Goal: Transaction & Acquisition: Purchase product/service

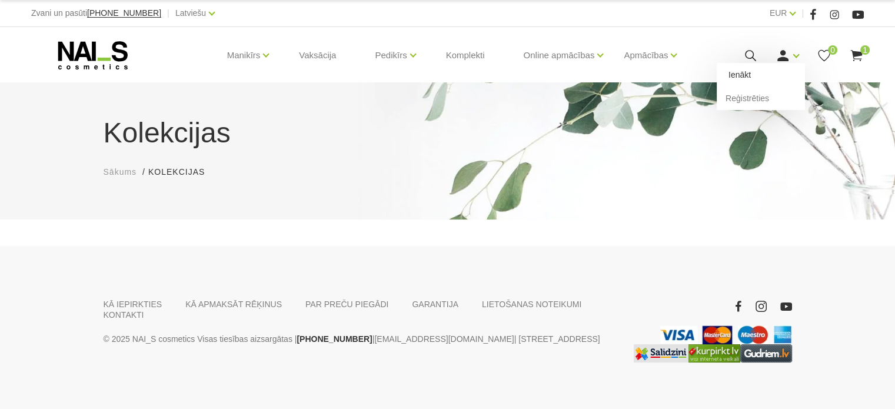
click at [774, 77] on link "Ienākt" at bounding box center [760, 75] width 88 height 24
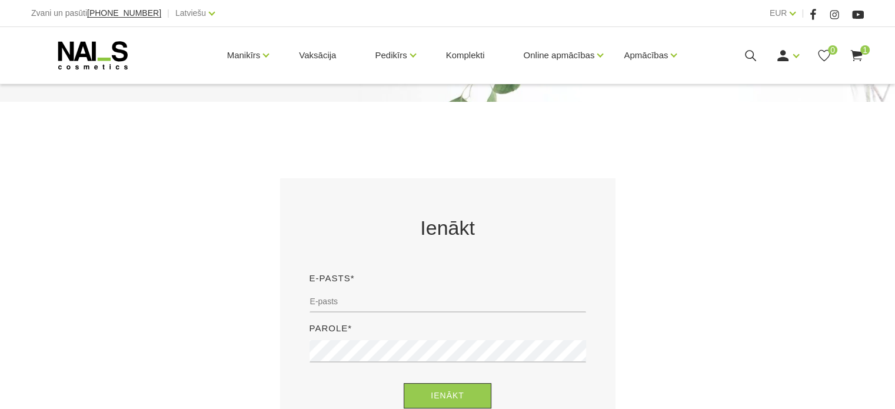
scroll to position [235, 0]
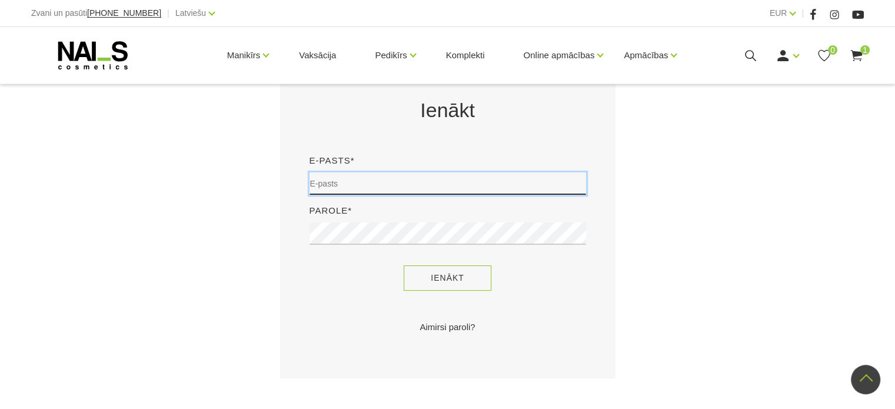
type input "[EMAIL_ADDRESS][DOMAIN_NAME]"
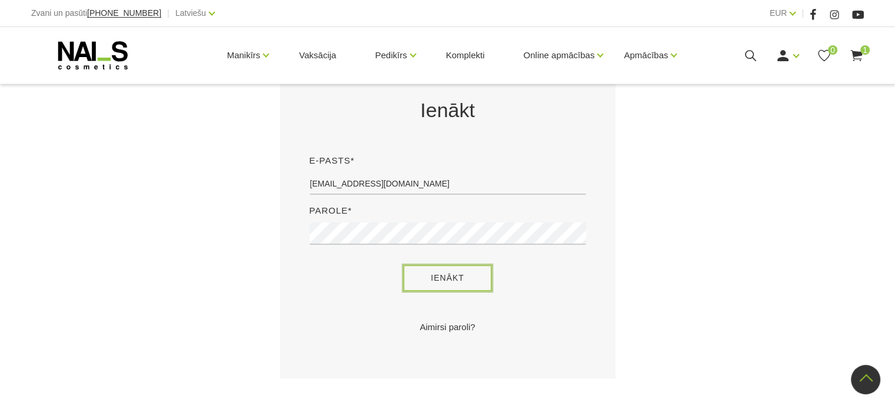
click at [437, 282] on button "Ienākt" at bounding box center [447, 277] width 88 height 25
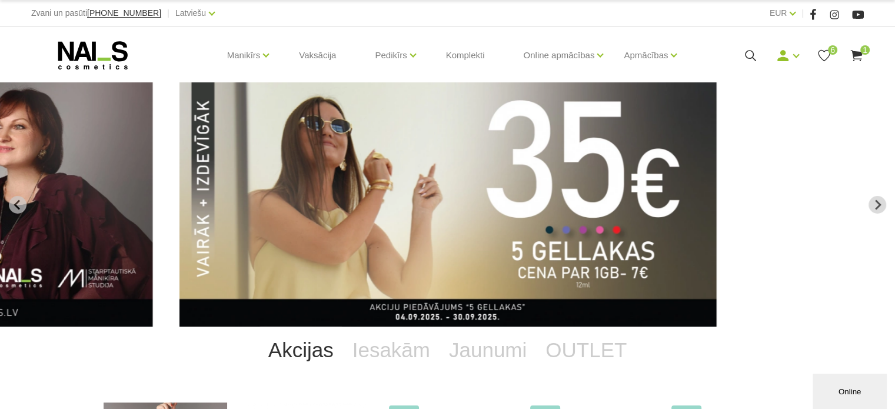
click at [748, 54] on icon at bounding box center [750, 55] width 15 height 15
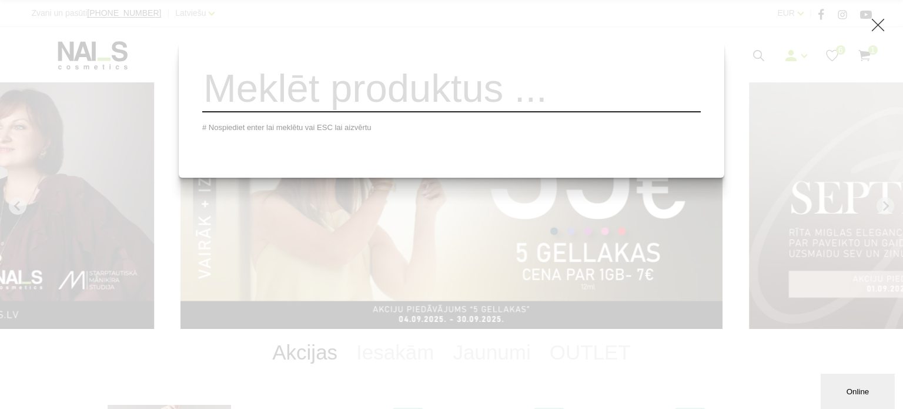
click at [623, 98] on input "search" at bounding box center [451, 89] width 499 height 48
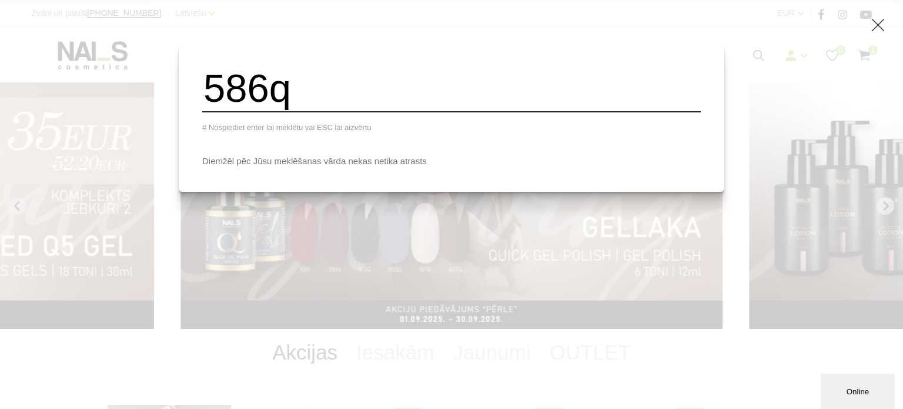
type input "586q"
click at [848, 81] on div "586q # Nospiediet enter lai meklētu vai ESC lai aizvērtu Diemžēl pēc Jūsu meklē…" at bounding box center [451, 204] width 903 height 409
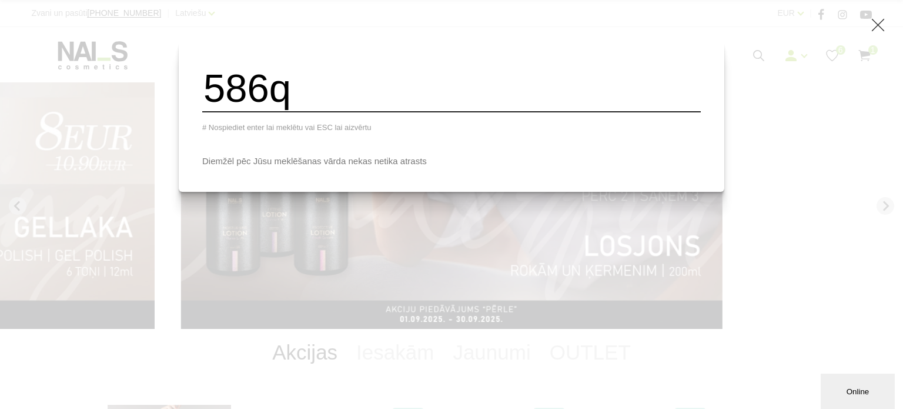
click at [881, 21] on icon at bounding box center [878, 25] width 15 height 15
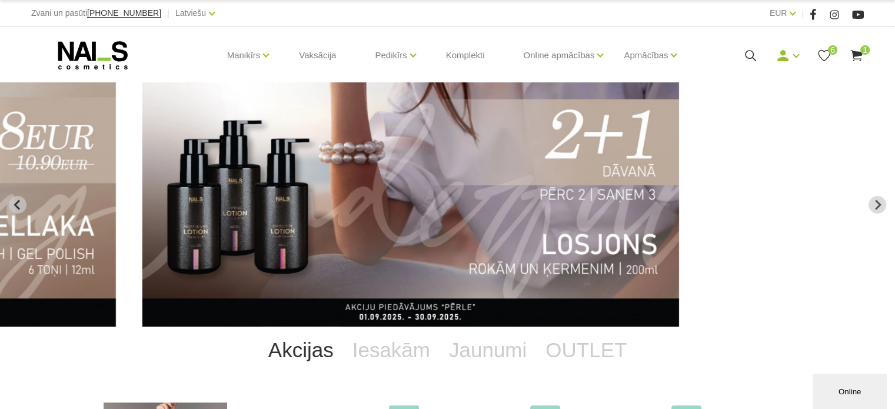
click at [855, 49] on icon at bounding box center [856, 55] width 15 height 15
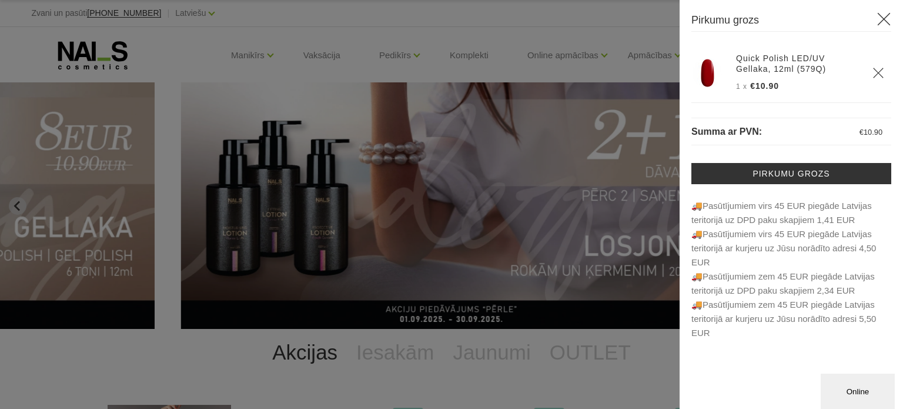
click at [522, 30] on div at bounding box center [451, 204] width 903 height 409
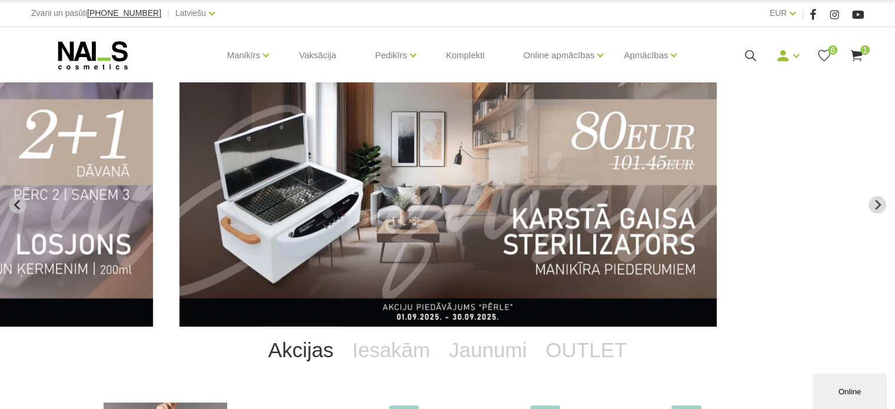
click at [745, 57] on icon at bounding box center [750, 55] width 15 height 15
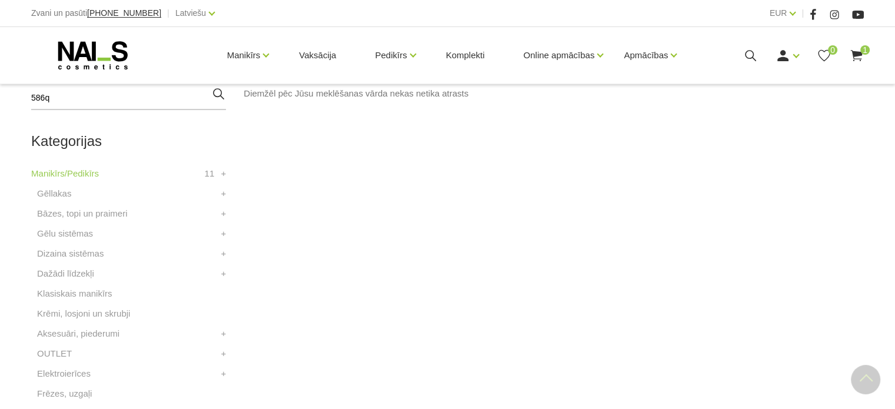
scroll to position [294, 0]
click at [216, 90] on icon "button" at bounding box center [218, 91] width 15 height 15
click at [86, 39] on div "Manikīrs Gēllakas Bāzes, topi un praimeri Gēlu sistēmas Dizaina sistēmas Dažādi…" at bounding box center [447, 55] width 832 height 56
click at [99, 59] on use at bounding box center [92, 55] width 69 height 28
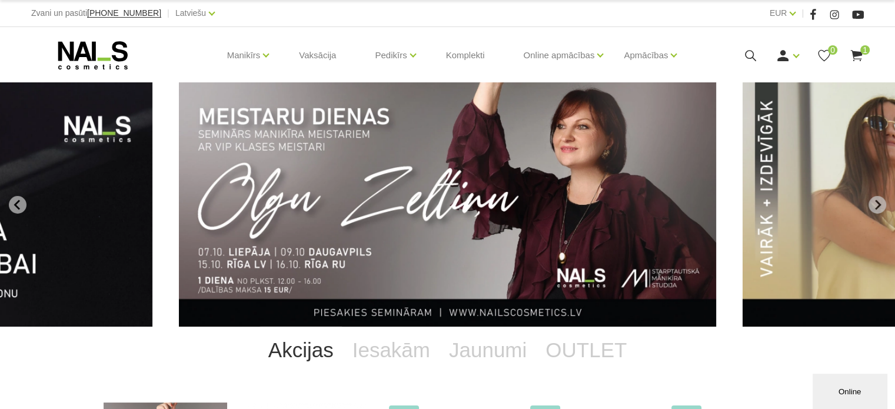
click at [749, 54] on icon at bounding box center [750, 55] width 15 height 15
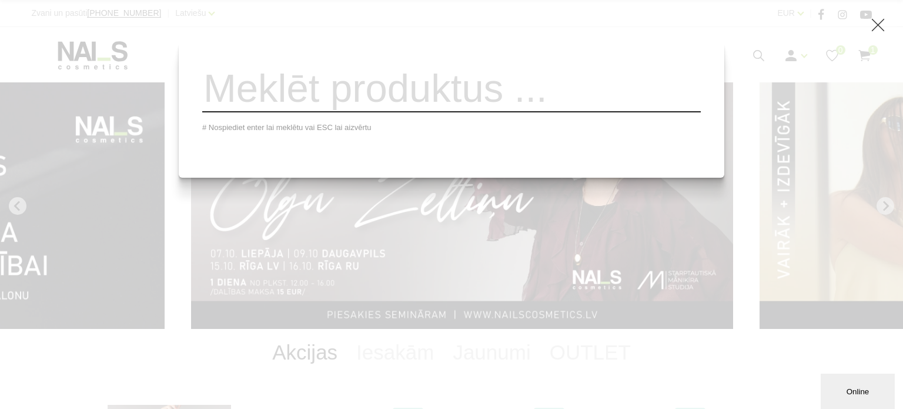
click at [639, 101] on input "search" at bounding box center [451, 89] width 499 height 48
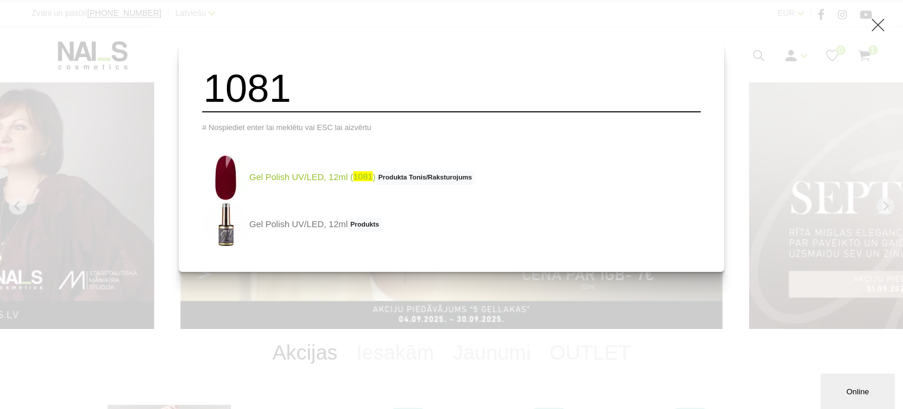
type input "1081"
click at [249, 181] on img at bounding box center [225, 177] width 47 height 47
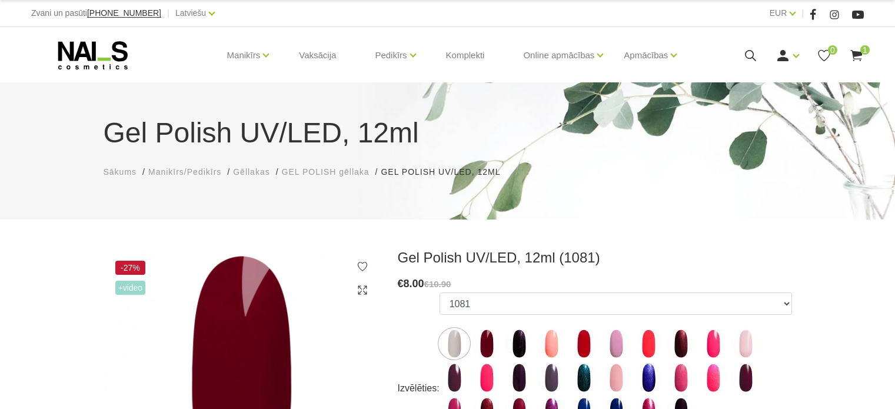
select select "5894"
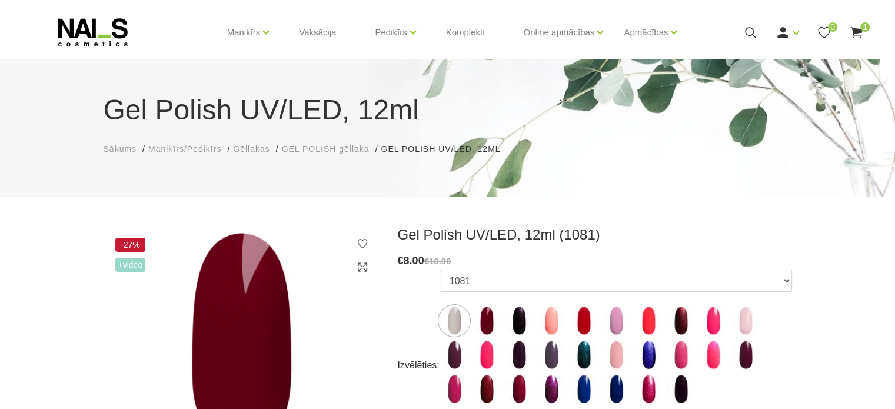
scroll to position [176, 0]
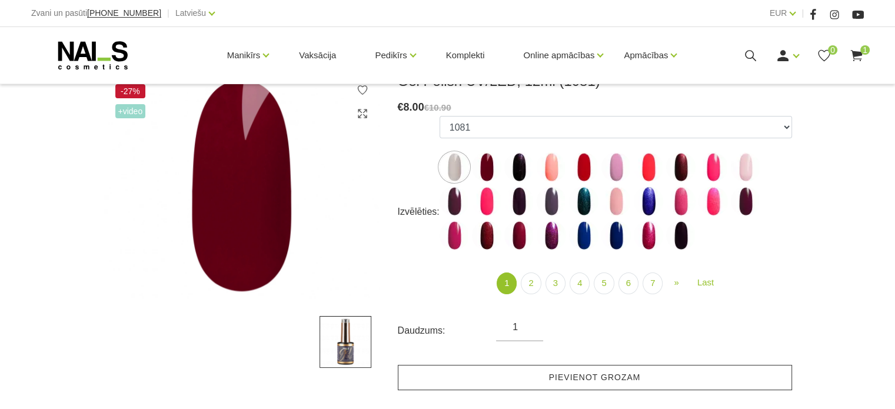
click at [564, 387] on link "Pievienot grozam" at bounding box center [595, 377] width 394 height 25
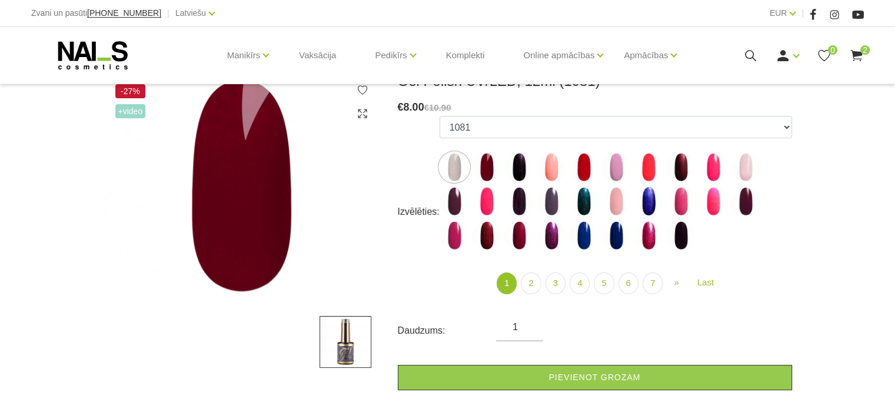
click at [745, 51] on icon at bounding box center [750, 55] width 15 height 15
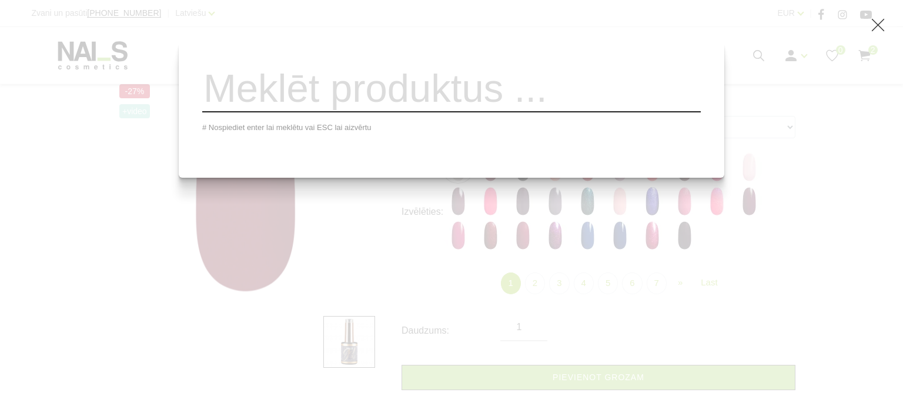
click at [476, 94] on input "search" at bounding box center [451, 89] width 499 height 48
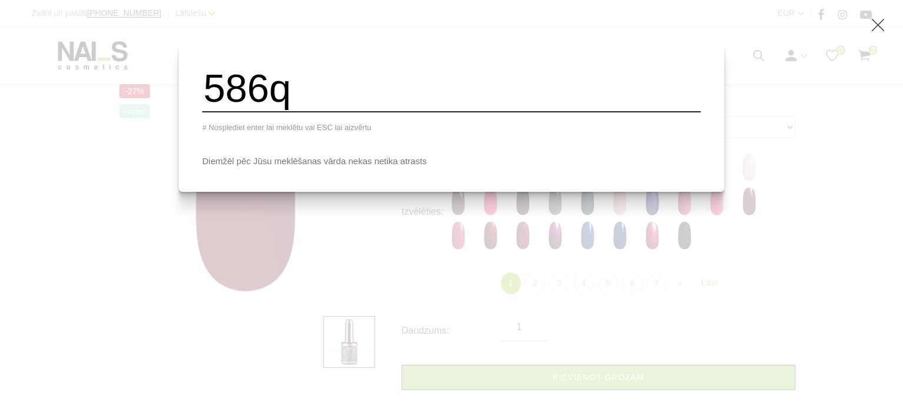
type input "586q"
click at [790, 181] on div "586q # Nospiediet enter lai meklētu vai ESC lai aizvērtu Diemžēl pēc Jūsu meklē…" at bounding box center [451, 204] width 903 height 409
click at [880, 24] on icon at bounding box center [878, 25] width 15 height 15
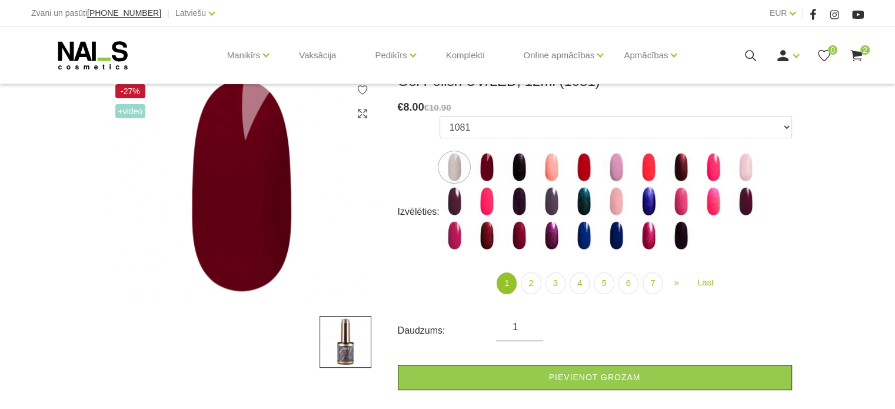
click at [855, 51] on use at bounding box center [856, 55] width 12 height 11
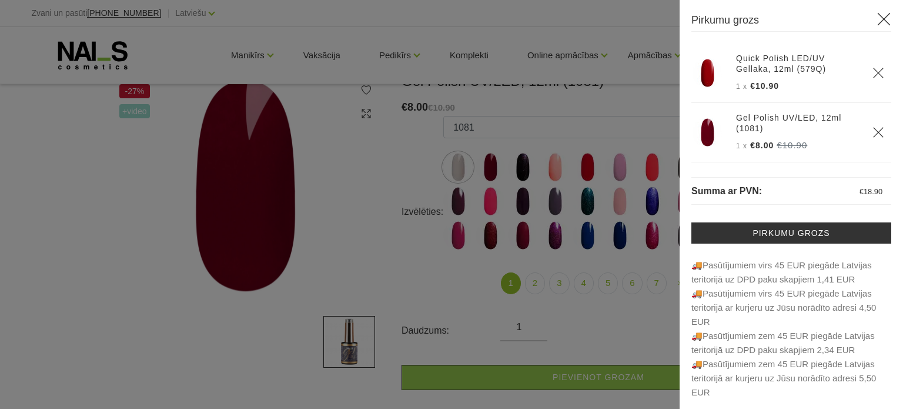
click at [583, 101] on div at bounding box center [451, 204] width 903 height 409
